Goal: Book appointment/travel/reservation

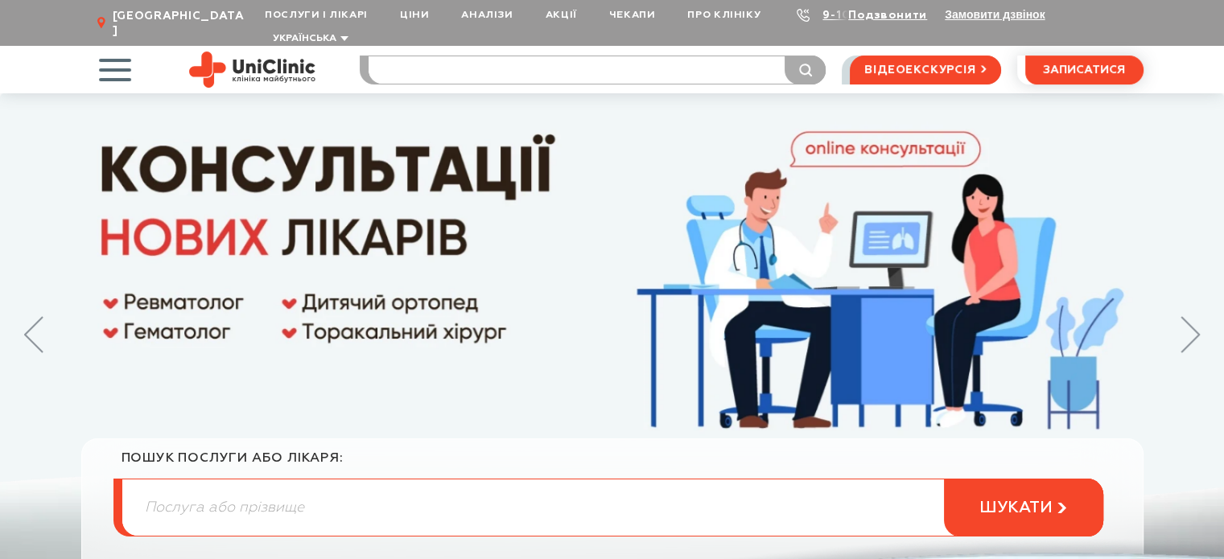
drag, startPoint x: 0, startPoint y: 0, endPoint x: 533, endPoint y: 43, distance: 534.4
click at [533, 56] on input "search" at bounding box center [597, 69] width 457 height 27
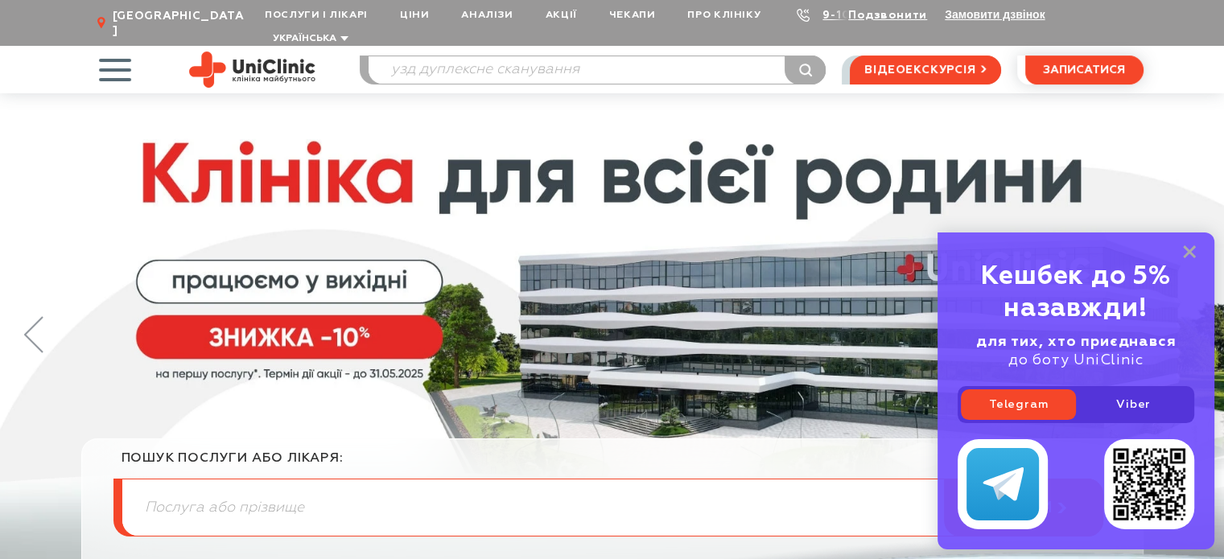
type input "узд дуплексне сканування"
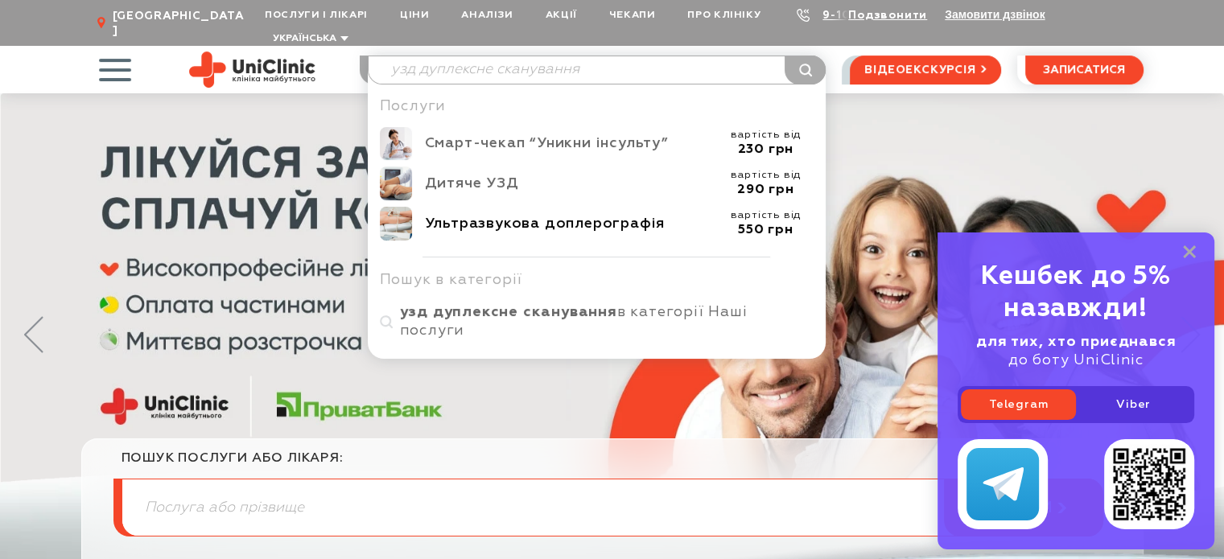
click at [557, 215] on div "Ультразвукова доплерографія" at bounding box center [571, 224] width 293 height 19
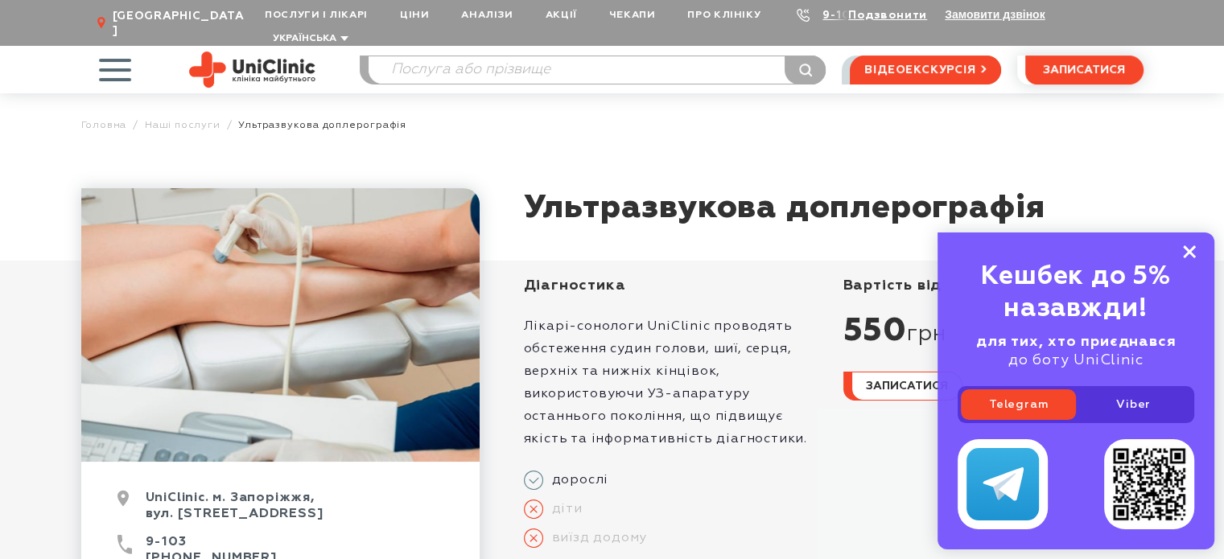
click at [1186, 251] on icon at bounding box center [1189, 252] width 13 height 14
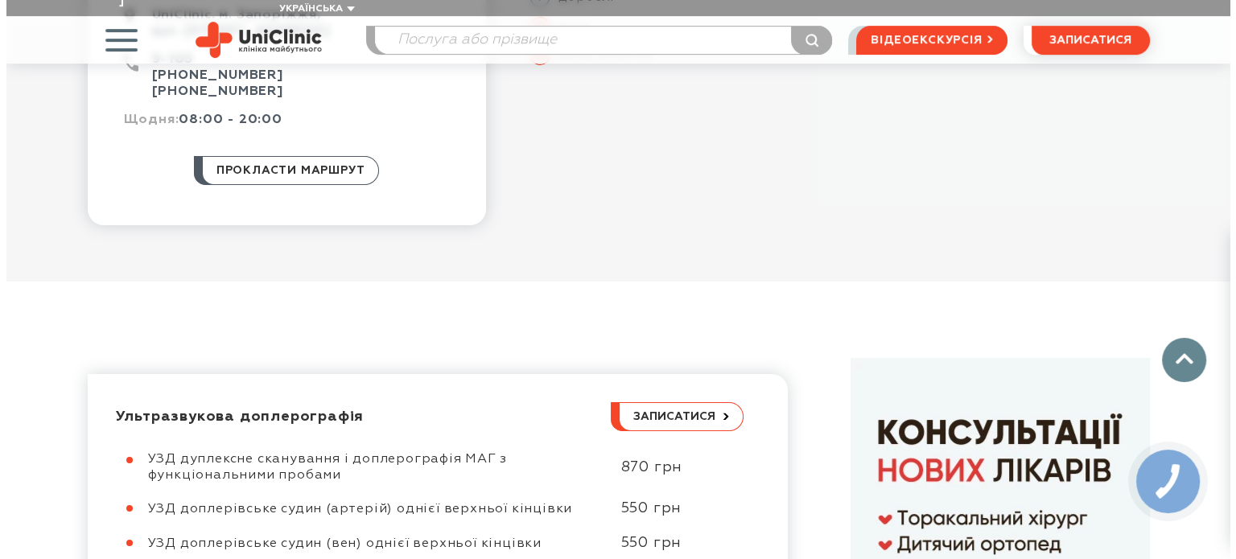
scroll to position [563, 0]
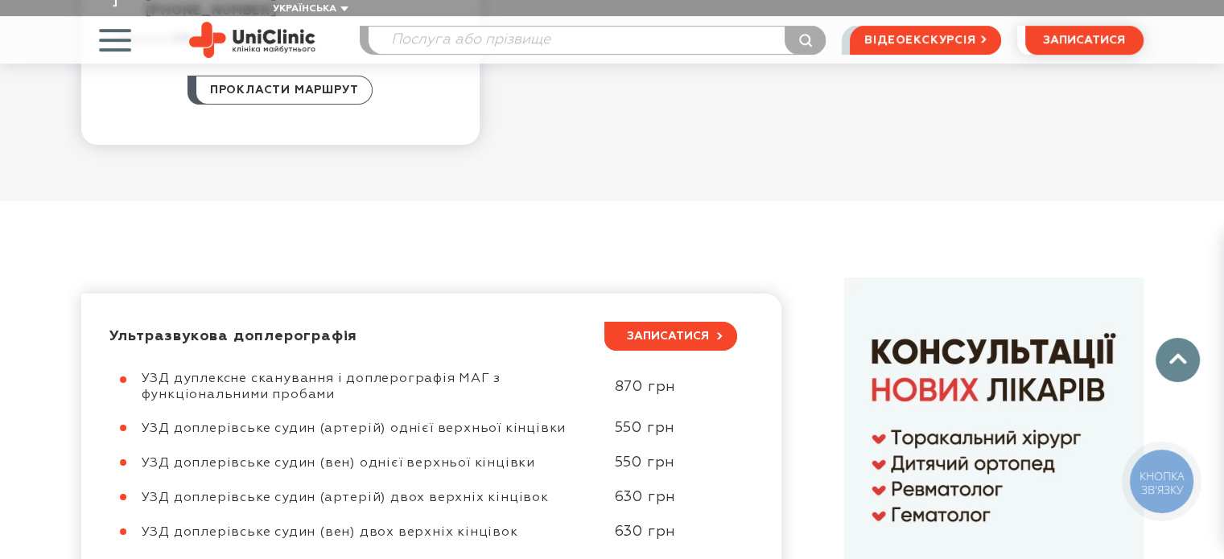
click at [673, 331] on span "записатися" at bounding box center [668, 336] width 82 height 11
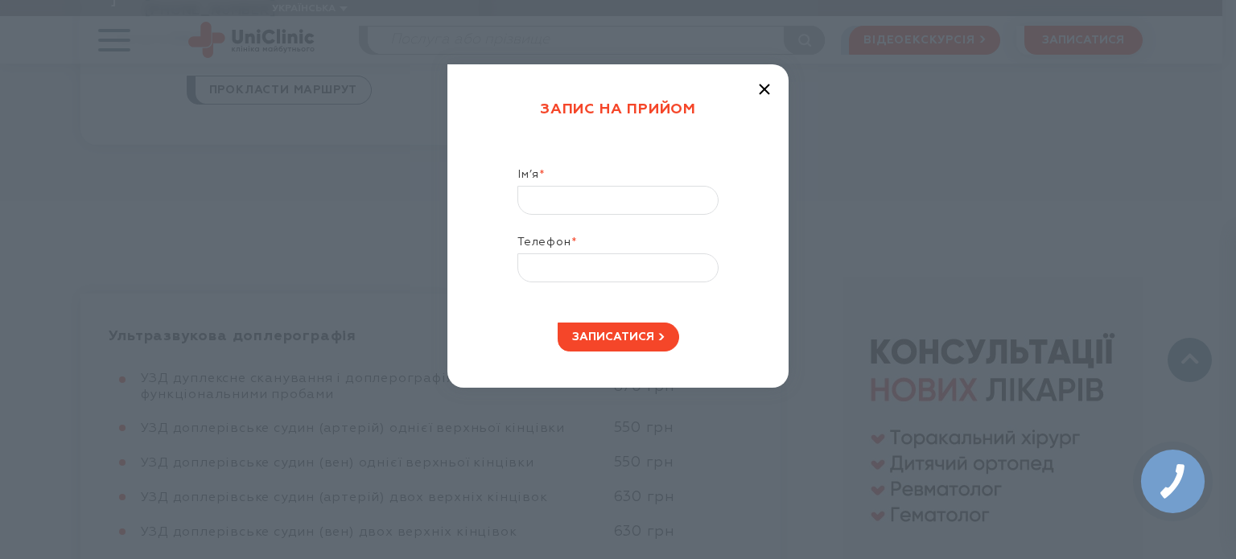
click at [774, 86] on div "Запис на прийом Ім’я * Телефон * записатися" at bounding box center [617, 225] width 341 height 323
click at [769, 86] on icon "button" at bounding box center [764, 89] width 11 height 11
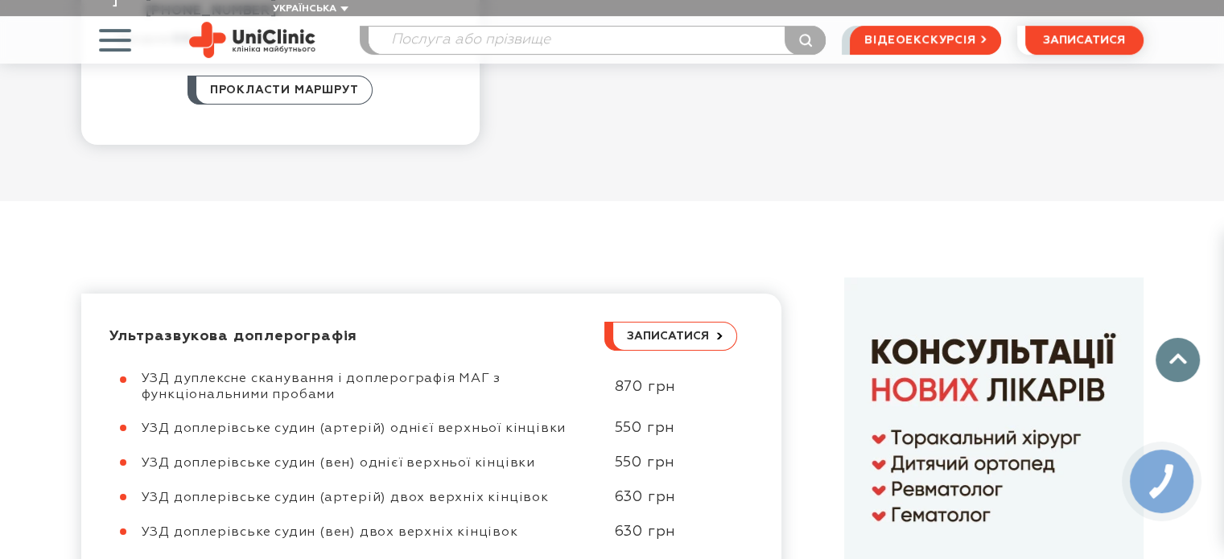
click at [456, 373] on span "УЗД дуплексне сканування і доплерографія МАГ з функціональними пробами" at bounding box center [321, 387] width 359 height 29
click at [703, 331] on span "записатися" at bounding box center [668, 336] width 82 height 11
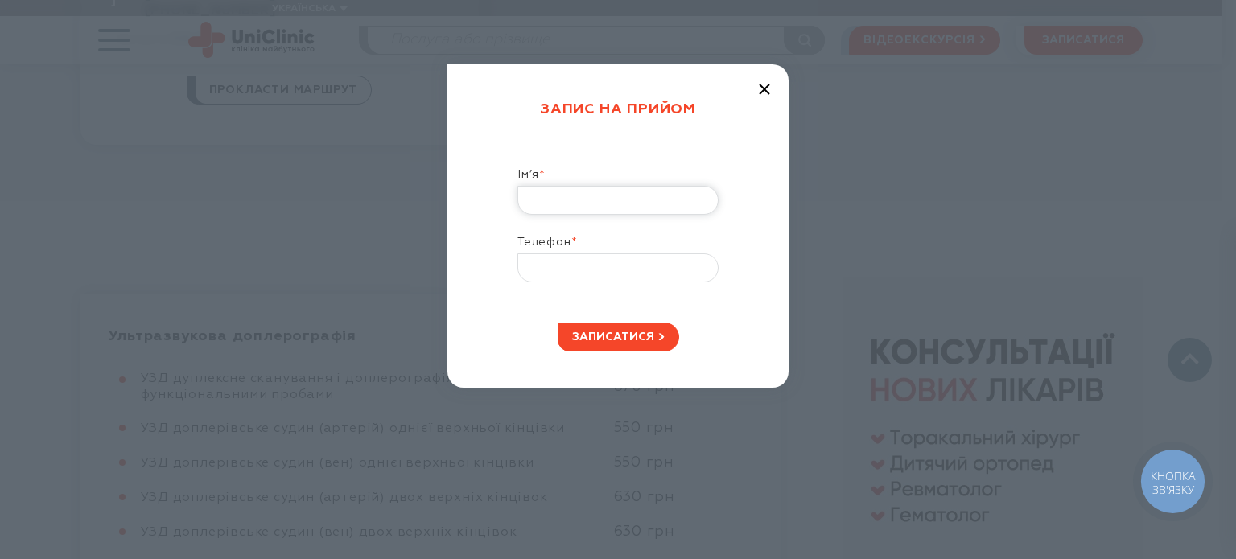
click at [666, 192] on input "Ім’я *" at bounding box center [617, 200] width 201 height 29
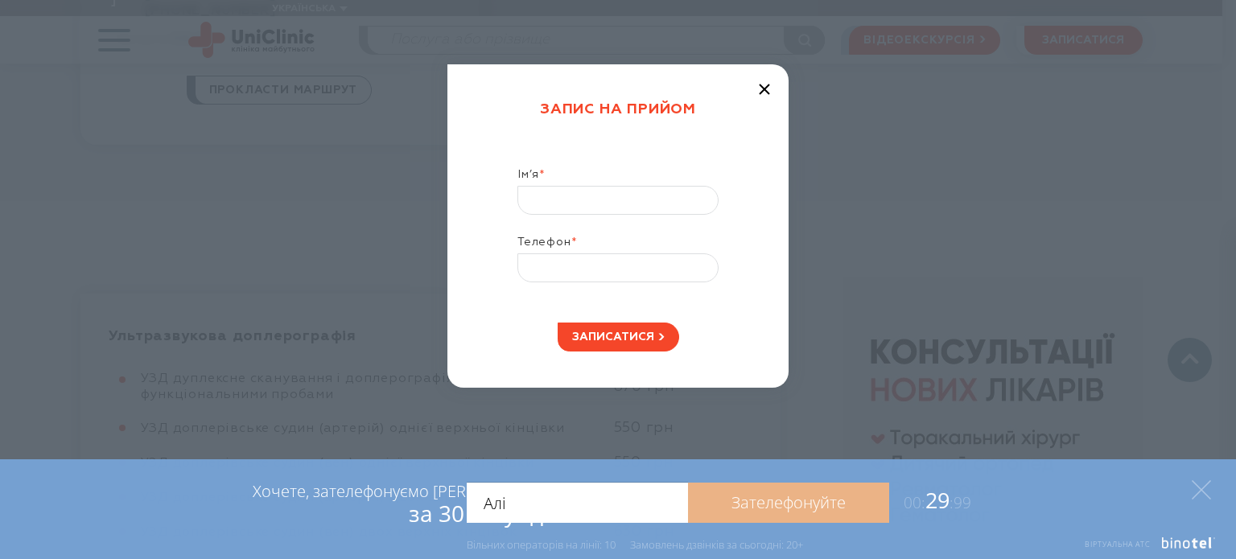
click at [625, 517] on input "Алі" at bounding box center [577, 503] width 221 height 40
type input "[PERSON_NAME]"
click at [1210, 493] on icon at bounding box center [1201, 489] width 19 height 19
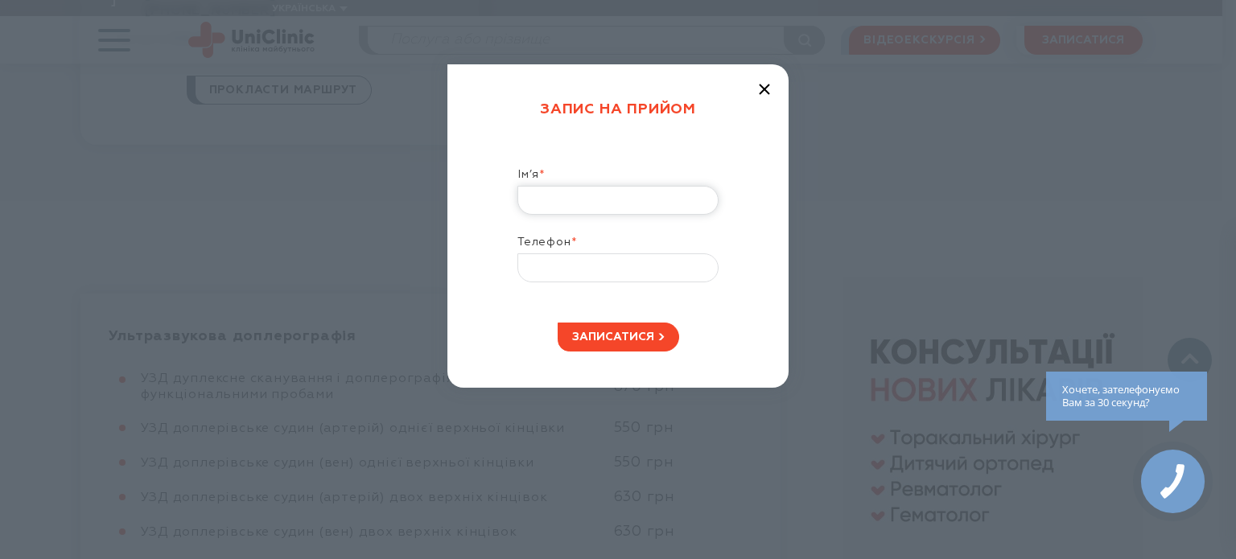
click at [698, 196] on input "Ім’я *" at bounding box center [617, 200] width 201 height 29
click at [586, 201] on input "Ім’я *" at bounding box center [617, 200] width 201 height 29
type input "[PERSON_NAME]"
click at [624, 274] on input "Телефон *" at bounding box center [617, 267] width 201 height 29
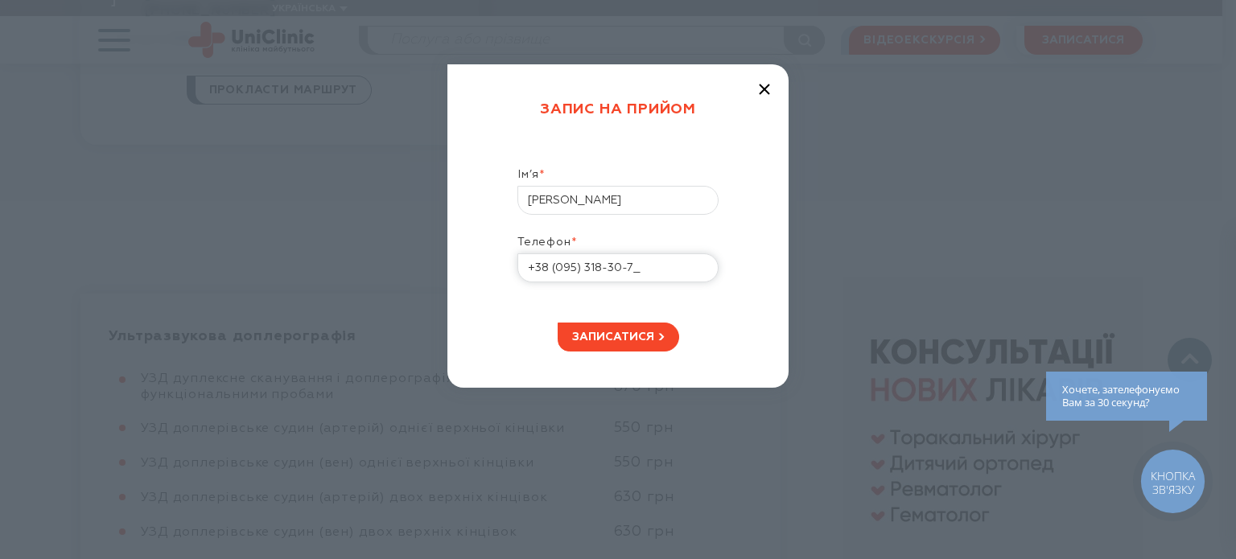
type input "[PHONE_NUMBER]"
click at [628, 334] on span "записатися" at bounding box center [613, 337] width 82 height 11
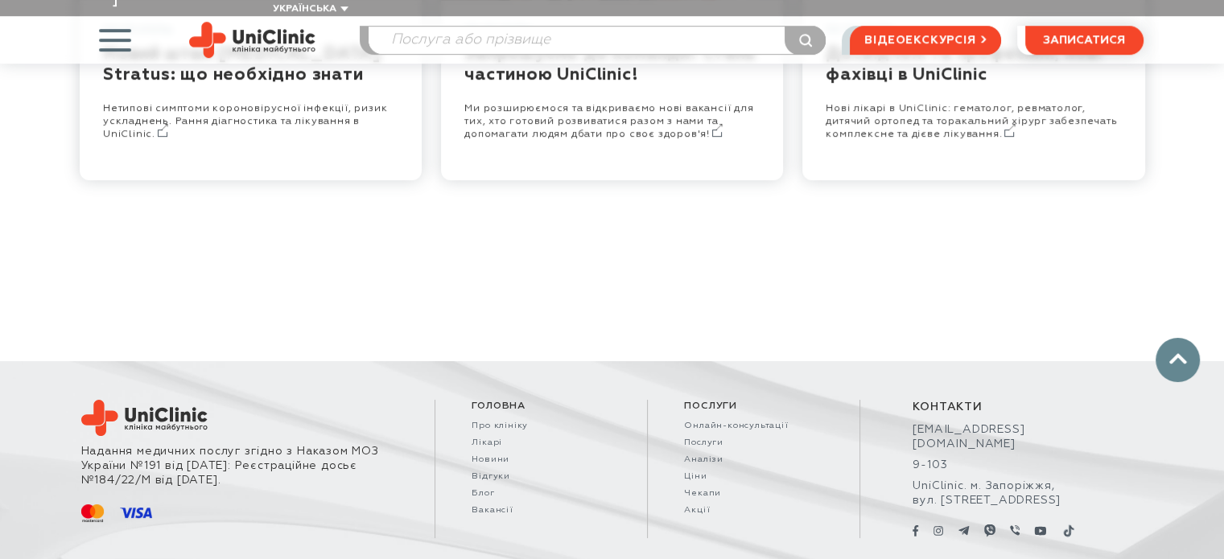
scroll to position [859, 0]
